Goal: Task Accomplishment & Management: Manage account settings

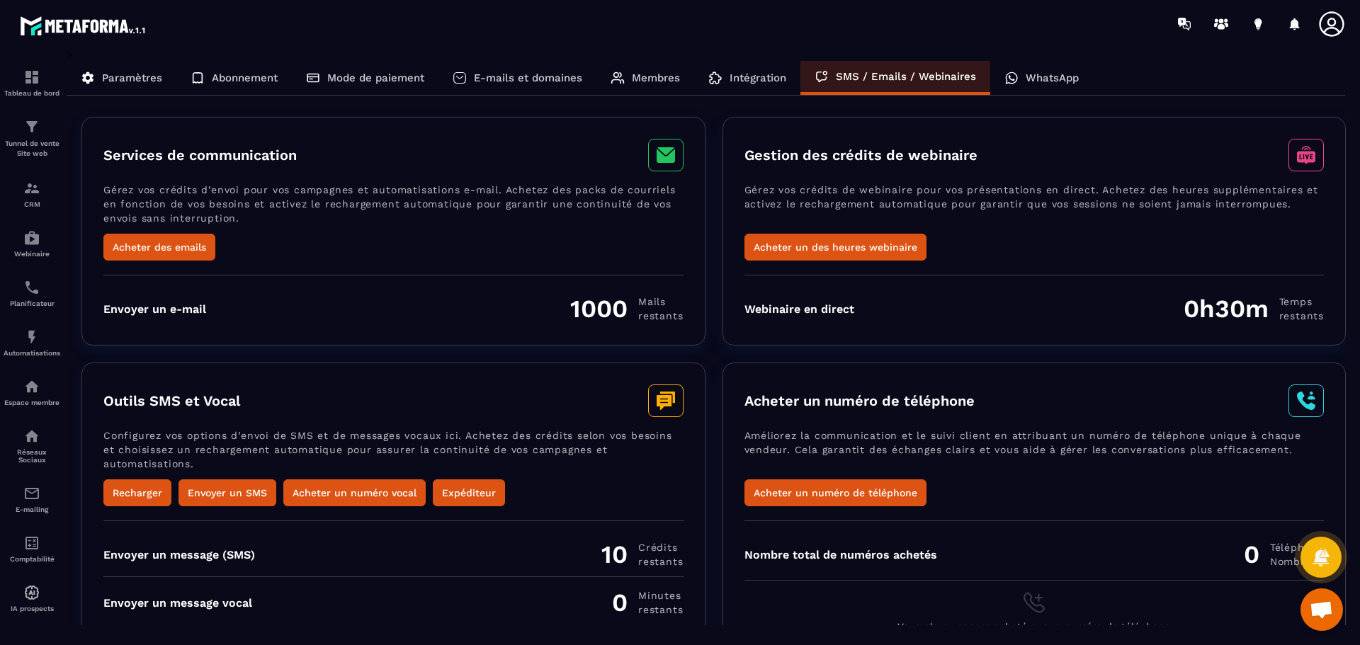
scroll to position [316, 0]
click at [33, 137] on div "Tunnel de vente Site web" at bounding box center [32, 138] width 57 height 40
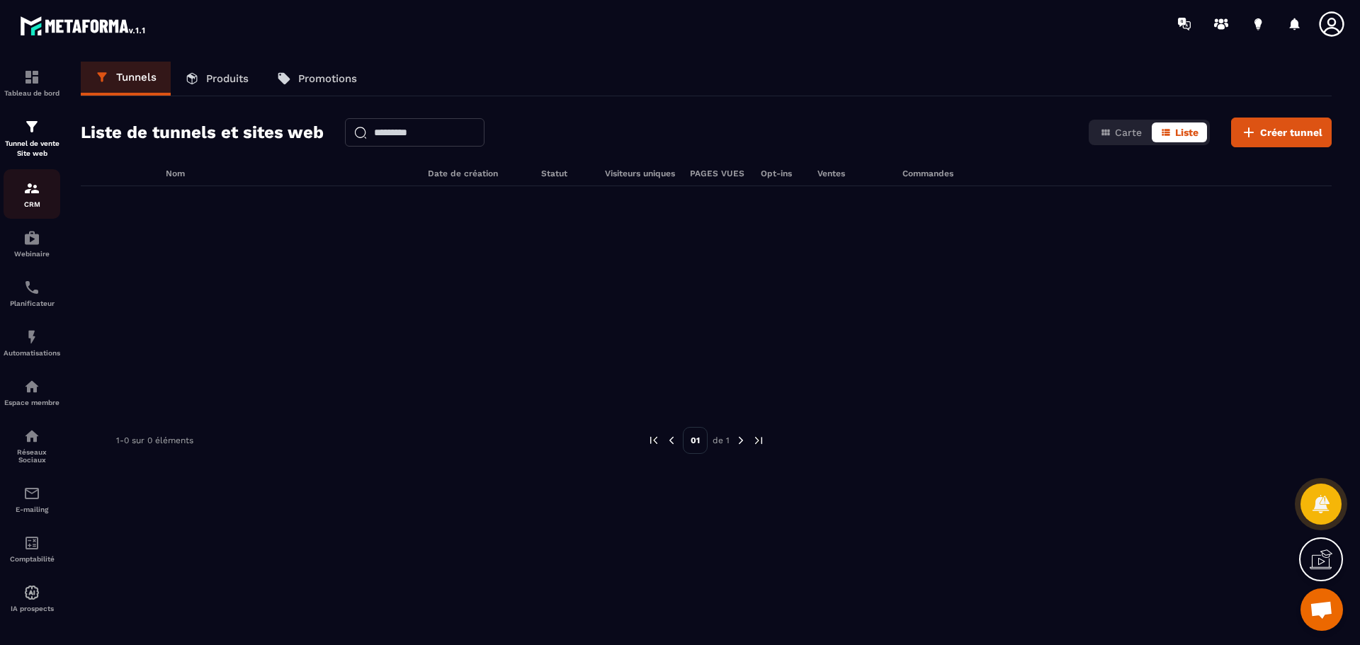
click at [35, 197] on div "CRM" at bounding box center [32, 194] width 57 height 28
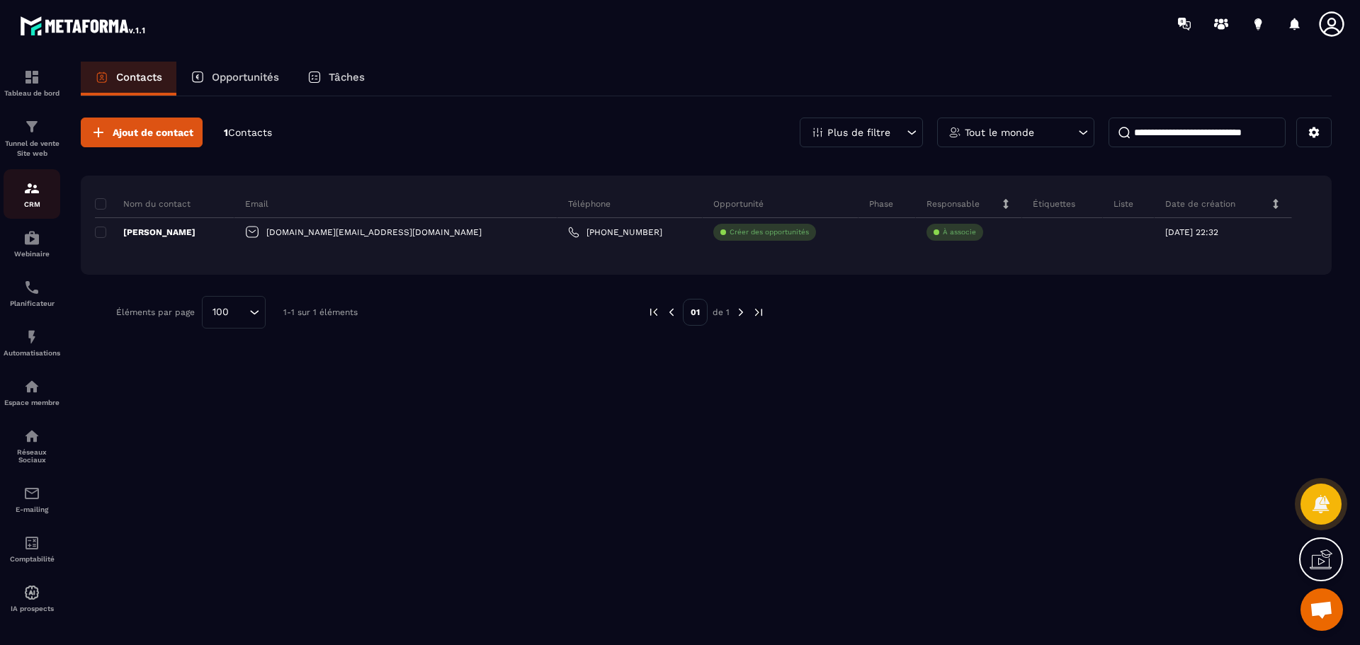
click at [35, 193] on img at bounding box center [31, 188] width 17 height 17
click at [35, 251] on div "Webinaire" at bounding box center [32, 243] width 57 height 28
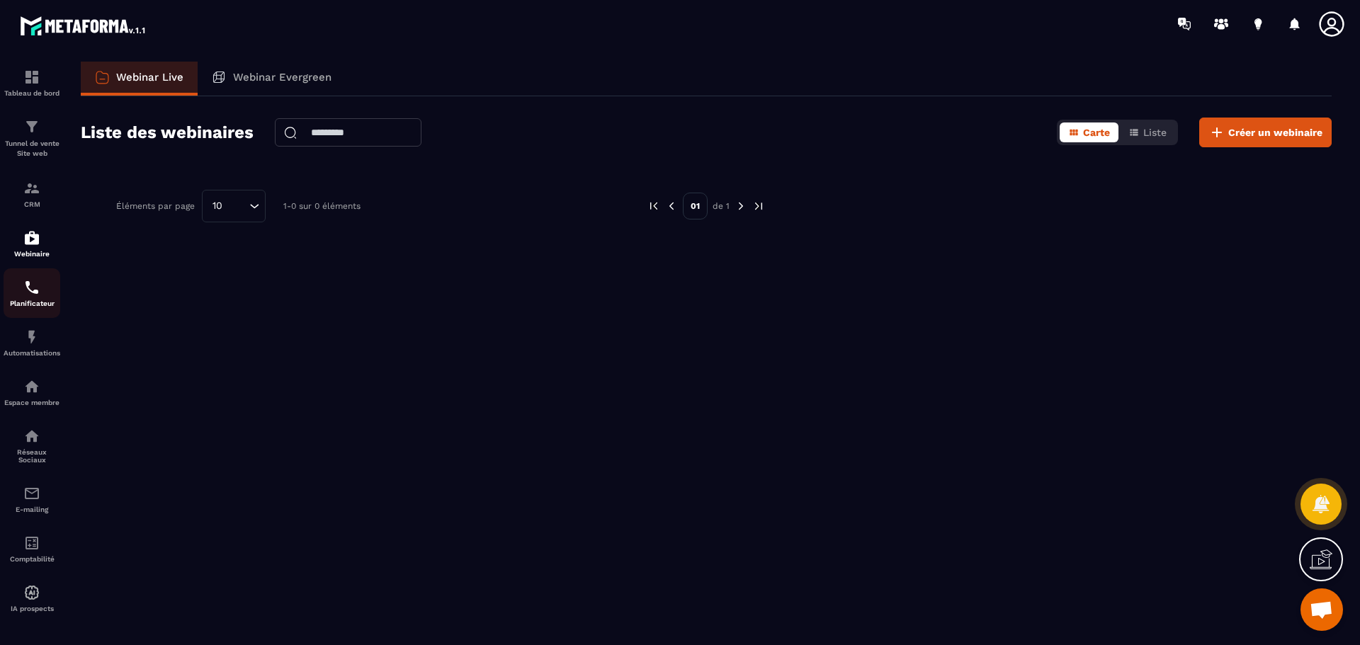
click at [33, 297] on div "Planificateur" at bounding box center [32, 293] width 57 height 28
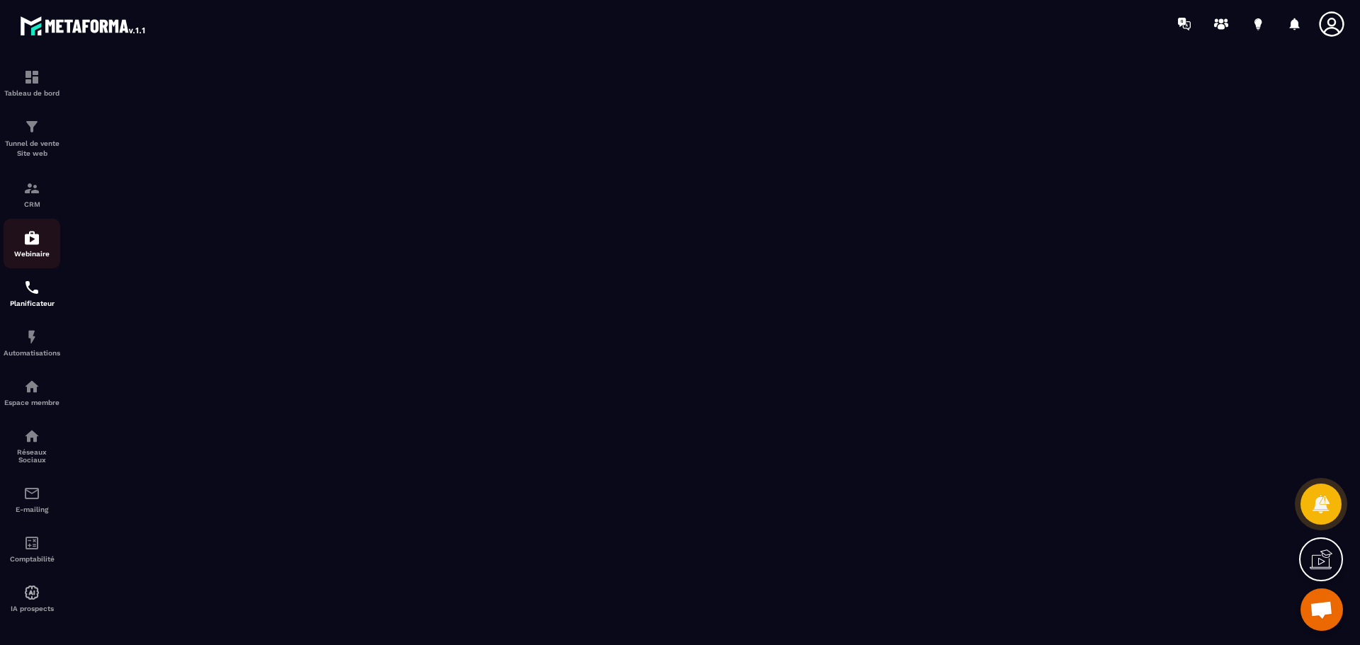
click at [30, 246] on div "Webinaire" at bounding box center [32, 243] width 57 height 28
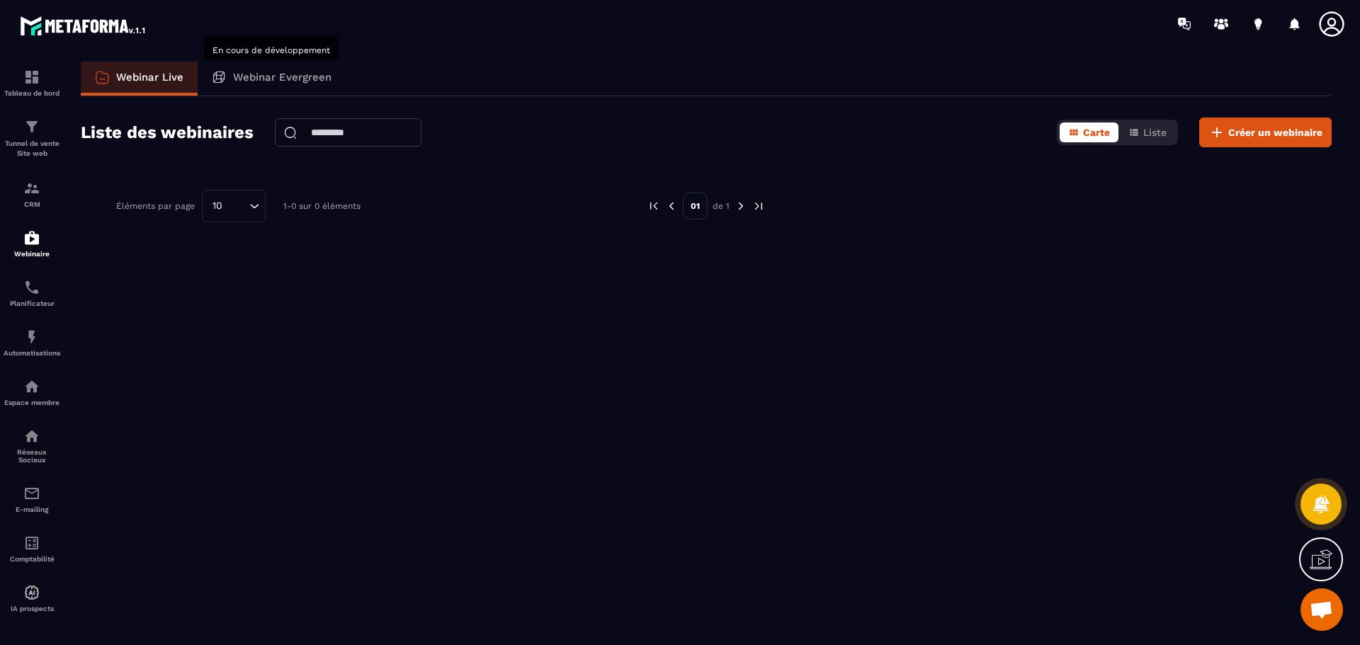
click at [302, 79] on p "Webinar Evergreen" at bounding box center [282, 77] width 98 height 13
click at [27, 493] on img at bounding box center [31, 493] width 17 height 17
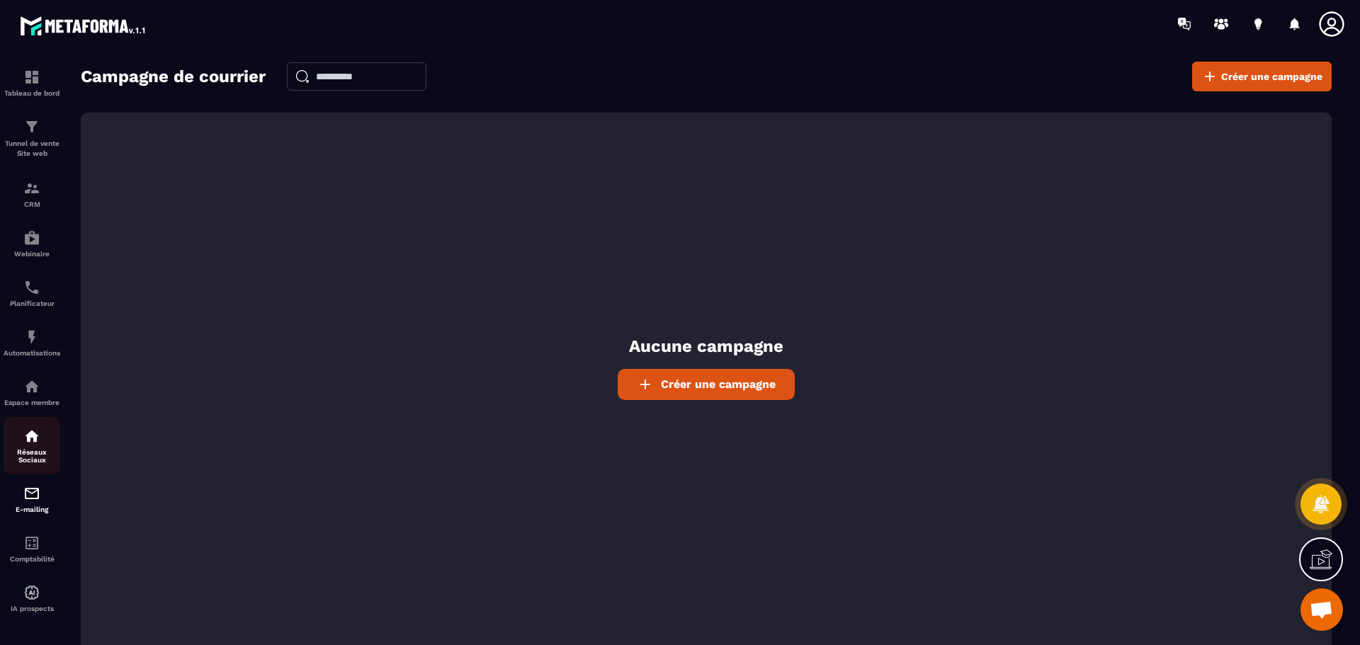
click at [35, 441] on img at bounding box center [31, 436] width 17 height 17
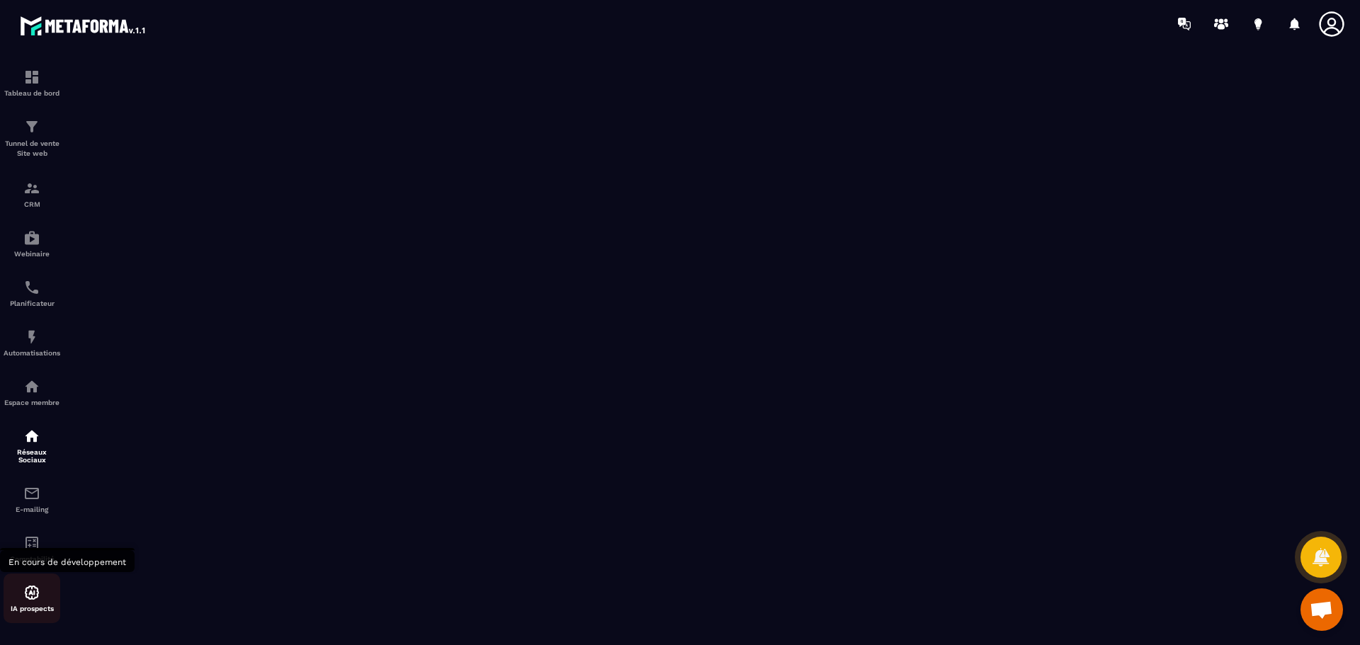
click at [36, 604] on div "IA prospects" at bounding box center [32, 598] width 57 height 28
click at [38, 553] on div "Comptabilité" at bounding box center [32, 549] width 57 height 28
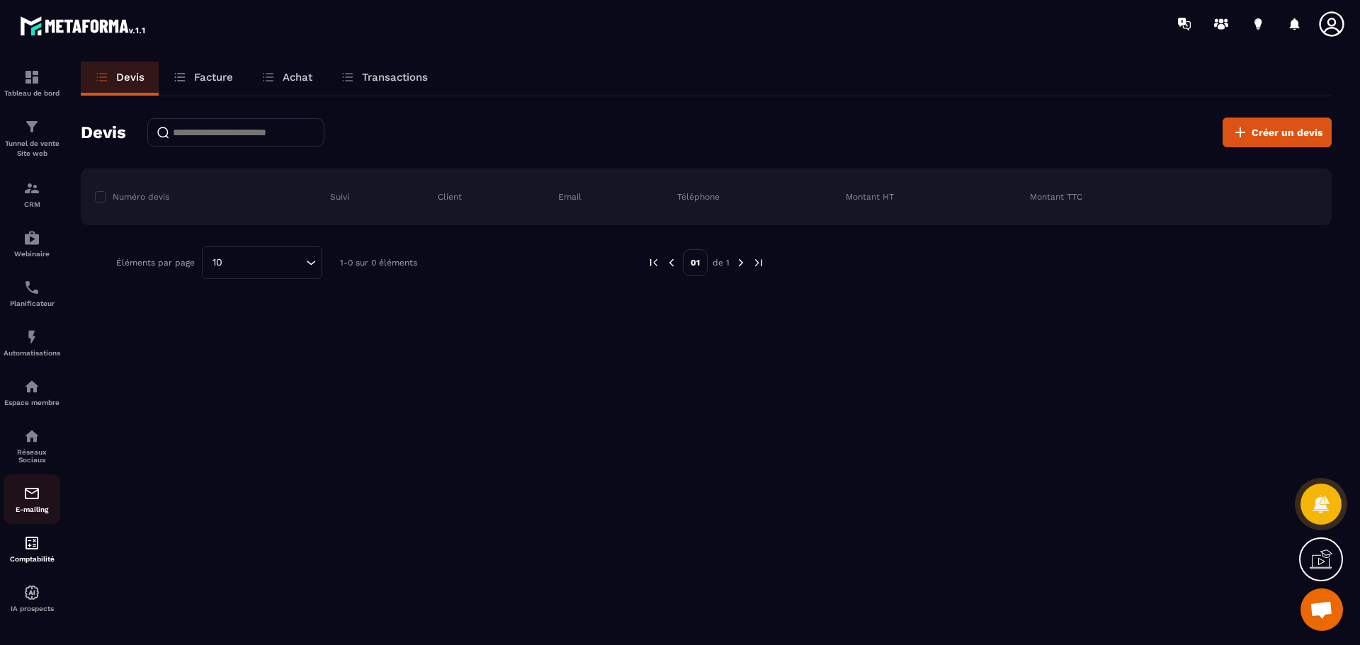
click at [30, 499] on img at bounding box center [31, 493] width 17 height 17
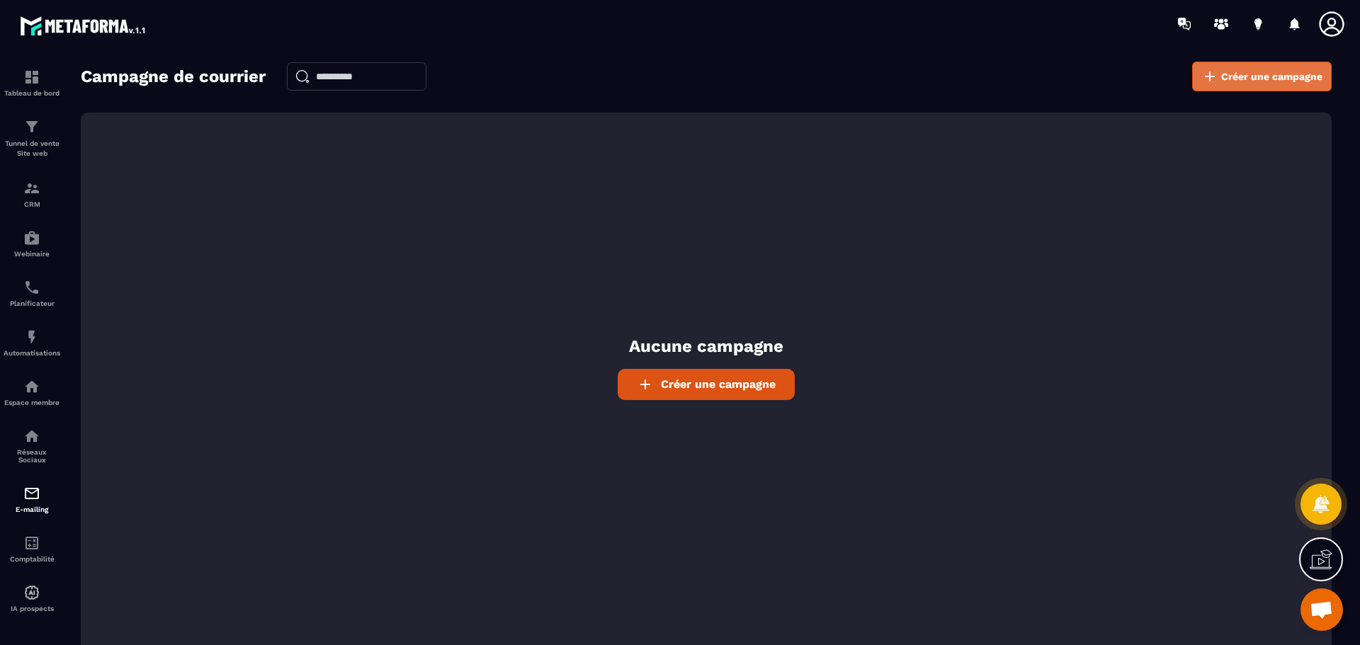
click at [1214, 87] on link "Créer une campagne" at bounding box center [1262, 77] width 140 height 30
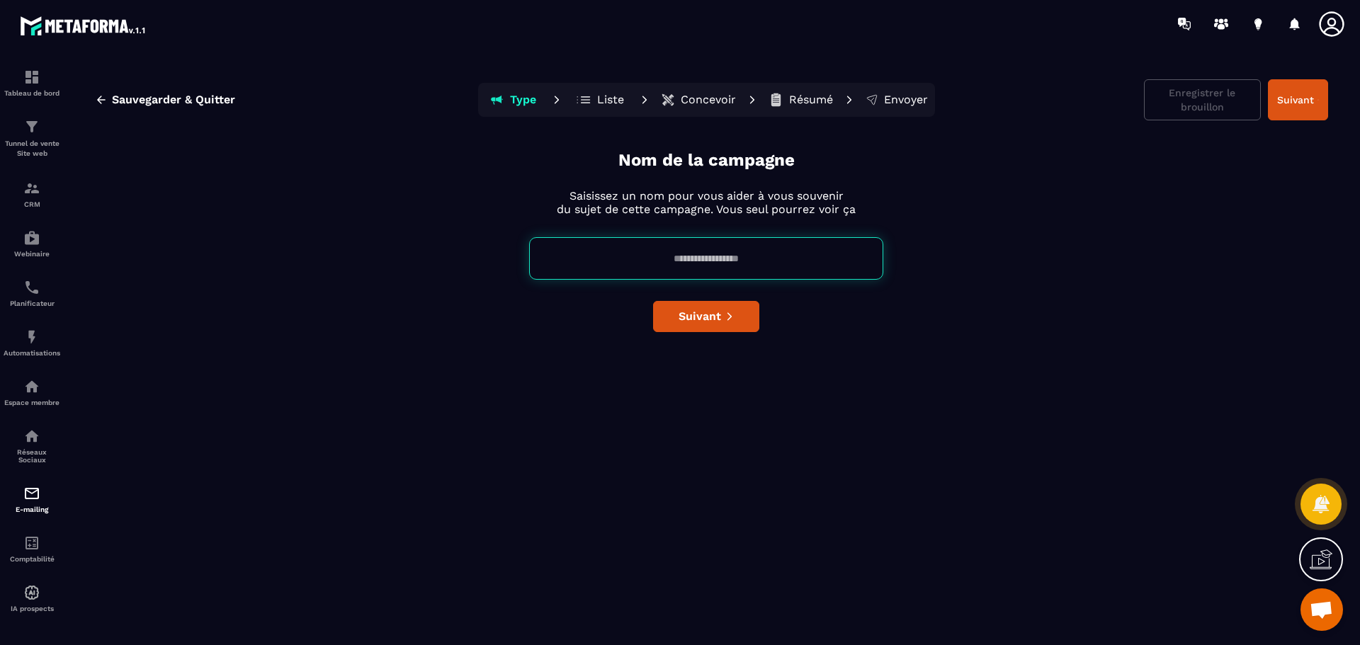
click at [738, 259] on input at bounding box center [706, 258] width 354 height 42
type input "******"
click at [481, 86] on button "Type" at bounding box center [513, 100] width 64 height 28
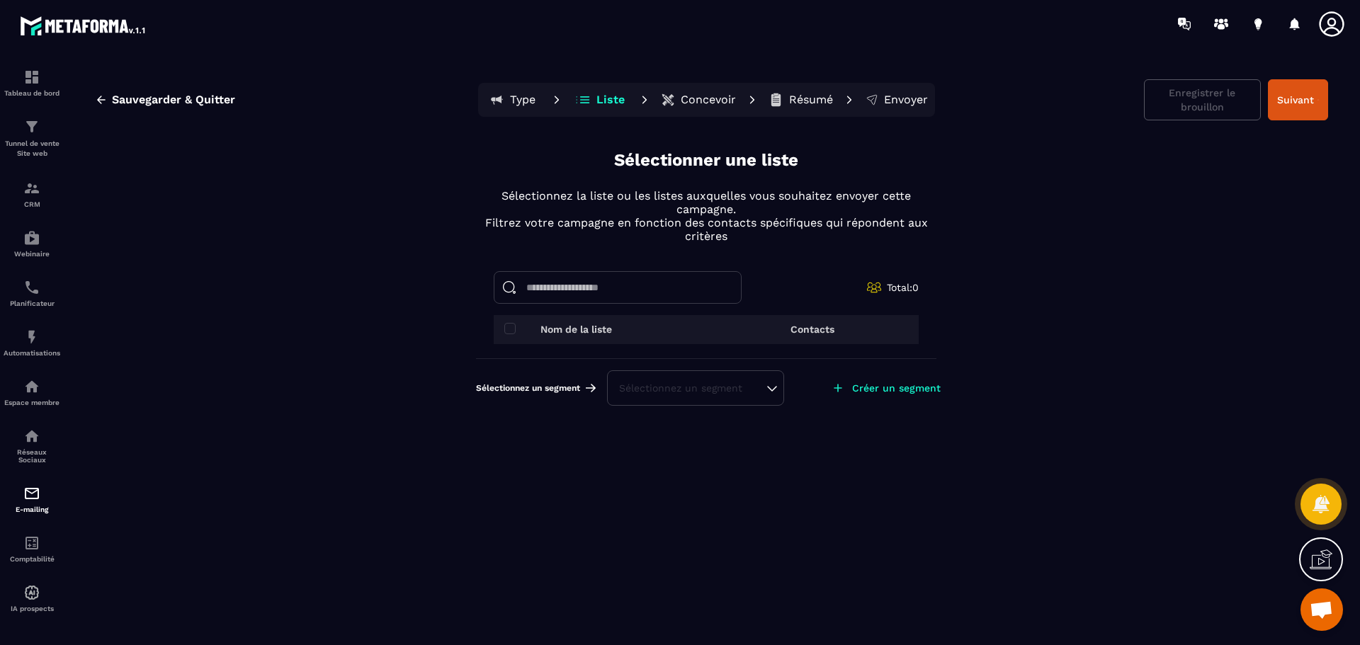
click at [586, 100] on icon at bounding box center [584, 99] width 9 height 1
drag, startPoint x: 521, startPoint y: 101, endPoint x: 438, endPoint y: 256, distance: 175.5
click at [438, 256] on div "Sauvegarder & Quitter Type Liste Concevoir Résumé Envoyer Enregistrer le brouil…" at bounding box center [706, 360] width 1279 height 596
click at [560, 332] on p "Nom de la liste" at bounding box center [576, 329] width 72 height 11
click at [820, 328] on p "Contacts" at bounding box center [812, 329] width 44 height 11
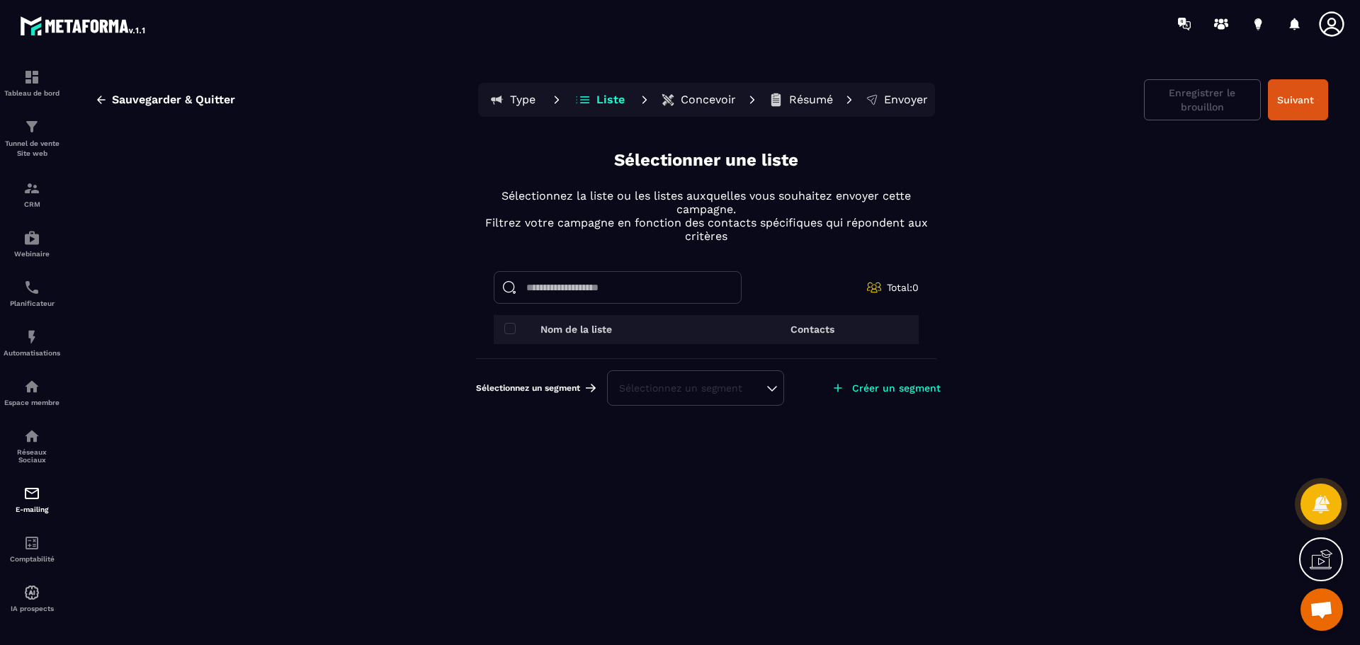
click at [555, 333] on p "Nom de la liste" at bounding box center [576, 329] width 72 height 11
click at [507, 329] on span at bounding box center [509, 328] width 11 height 11
click at [510, 329] on span at bounding box center [509, 328] width 11 height 11
click at [509, 333] on span at bounding box center [509, 328] width 11 height 11
click at [509, 332] on span at bounding box center [509, 328] width 11 height 11
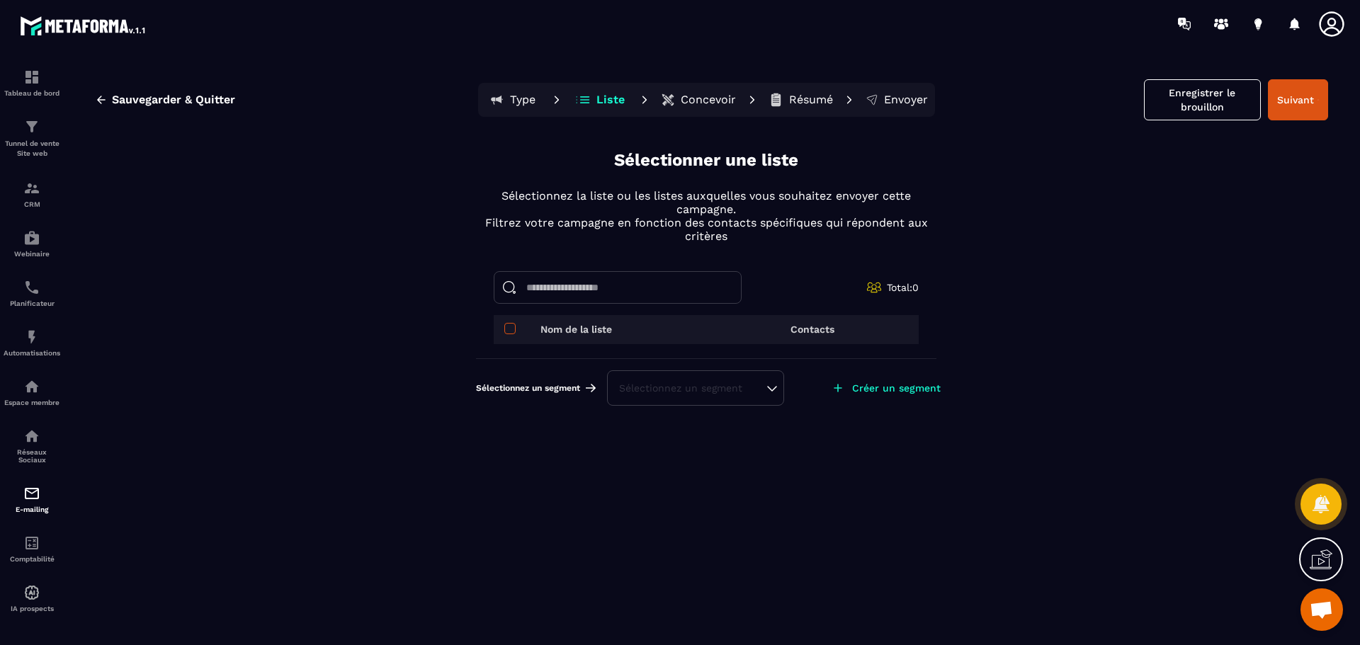
click at [509, 333] on span at bounding box center [509, 328] width 11 height 11
click at [33, 193] on img at bounding box center [31, 188] width 17 height 17
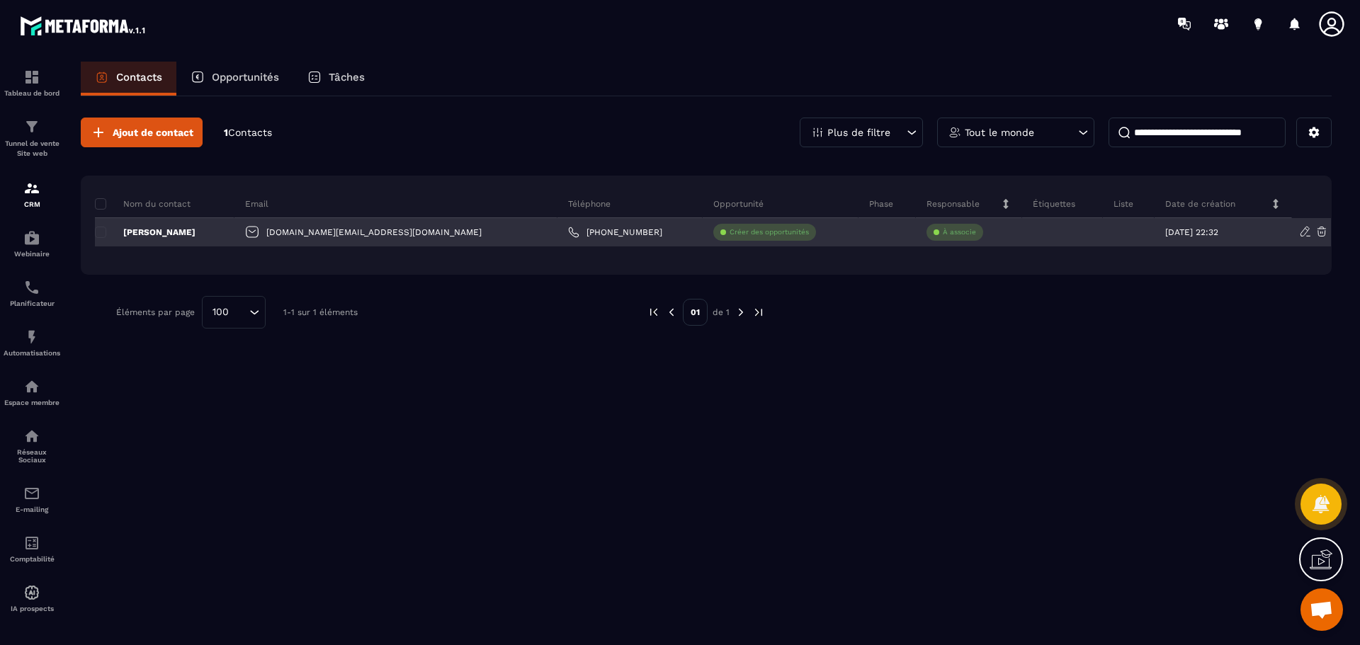
click at [150, 231] on p "[PERSON_NAME]" at bounding box center [145, 232] width 101 height 11
